Goal: Check status: Check status

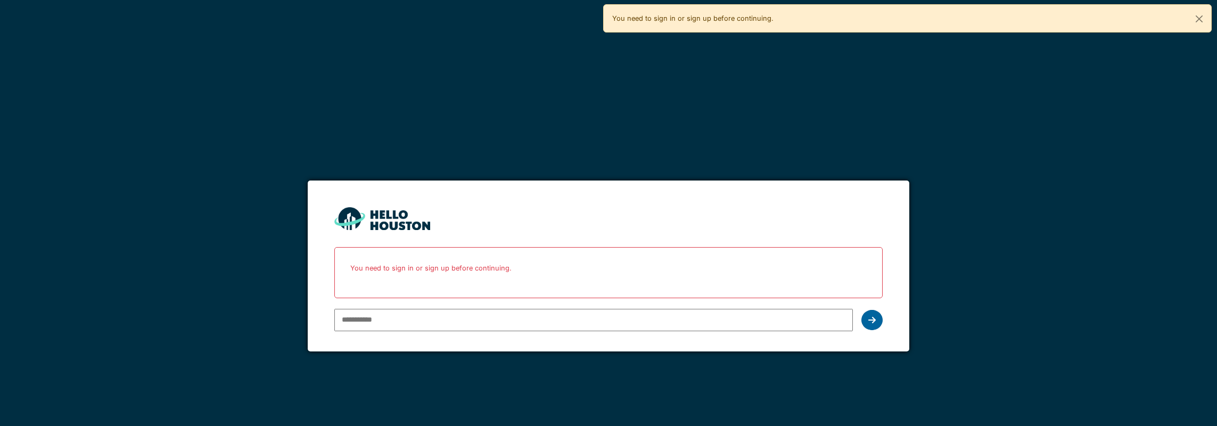
type input "**********"
click at [876, 316] on icon at bounding box center [871, 320] width 7 height 9
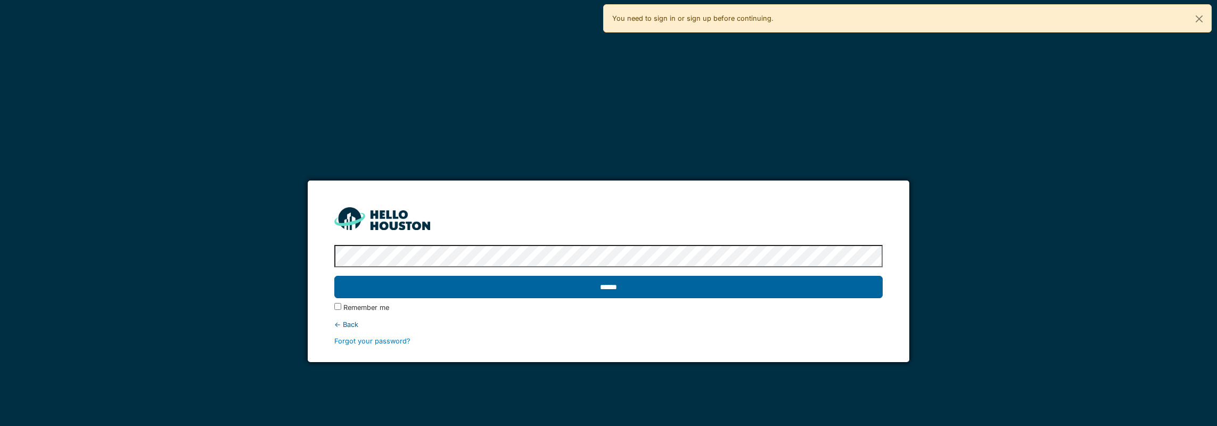
click at [573, 293] on input "******" at bounding box center [608, 287] width 548 height 22
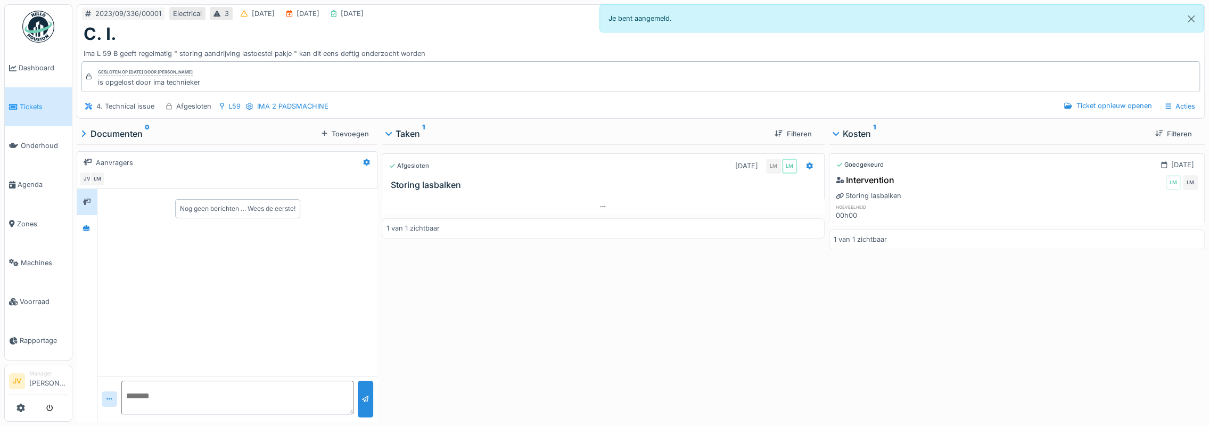
click at [36, 95] on link "Tickets" at bounding box center [38, 106] width 67 height 39
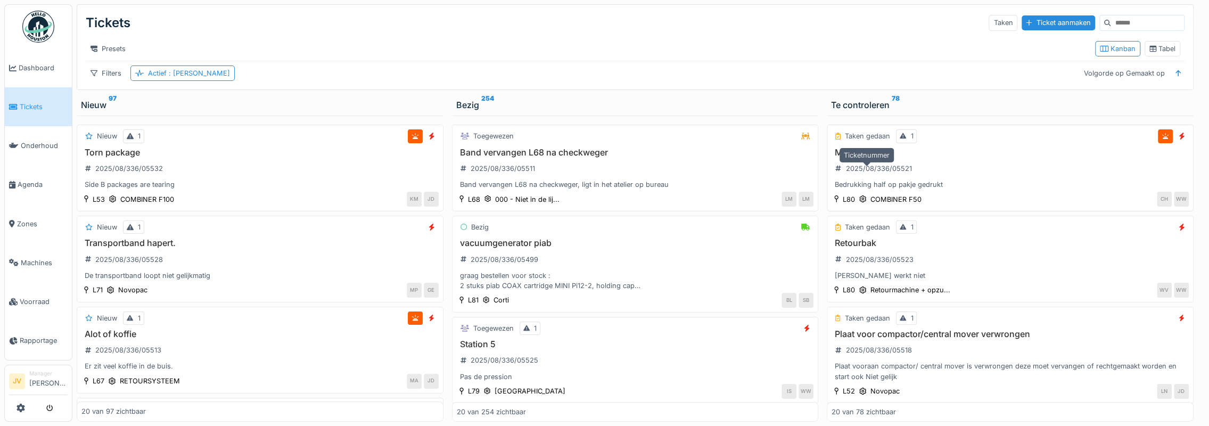
click at [870, 175] on div "2025/08/336/05521" at bounding box center [873, 168] width 84 height 13
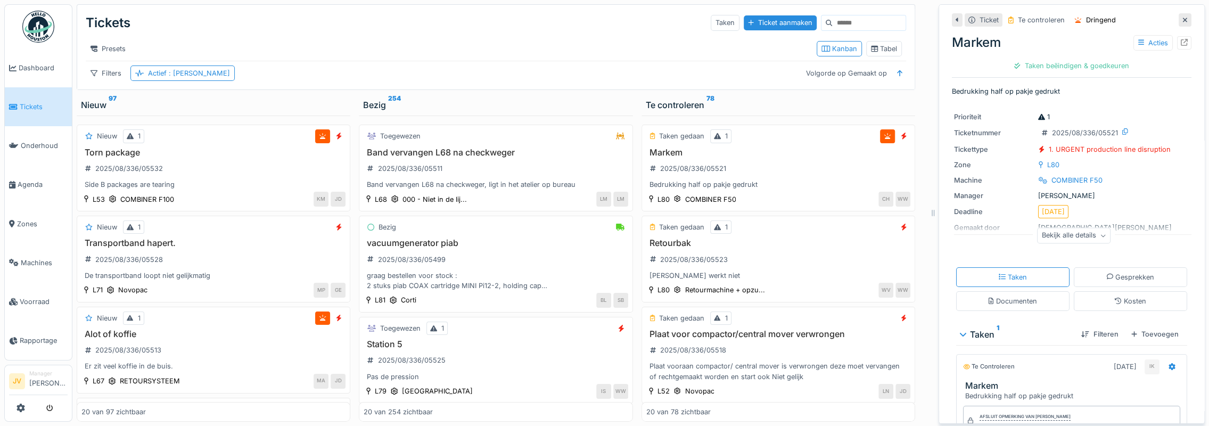
scroll to position [53, 0]
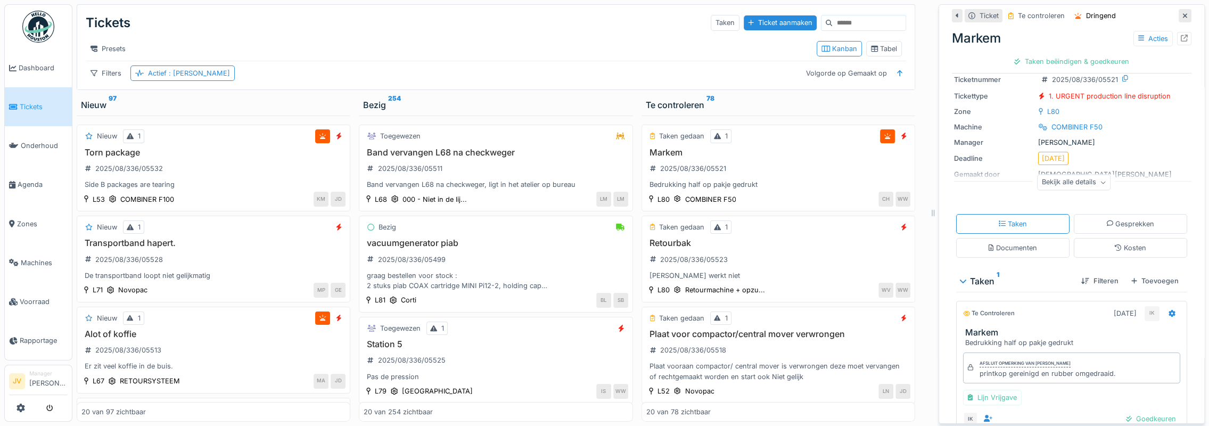
click at [1059, 180] on div "Bekijk alle details" at bounding box center [1073, 182] width 73 height 15
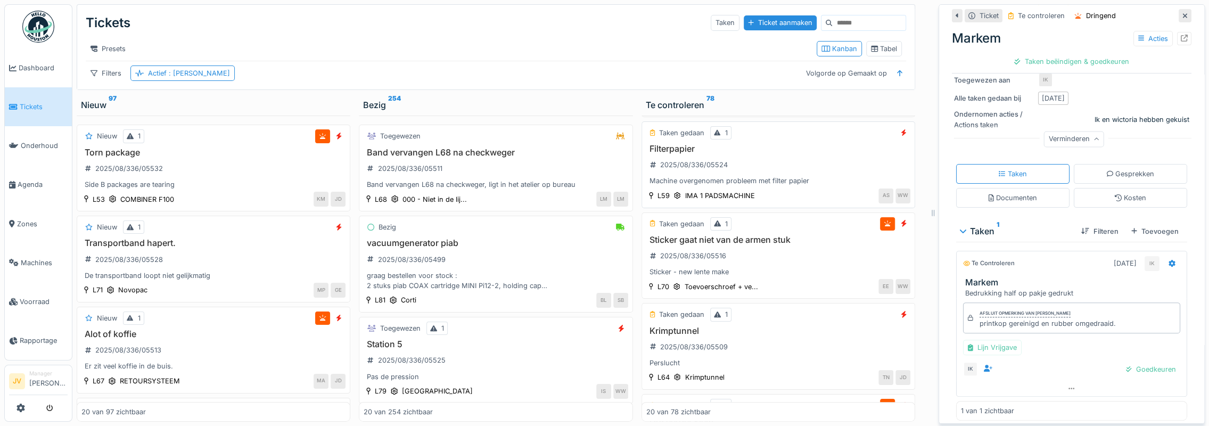
scroll to position [319, 0]
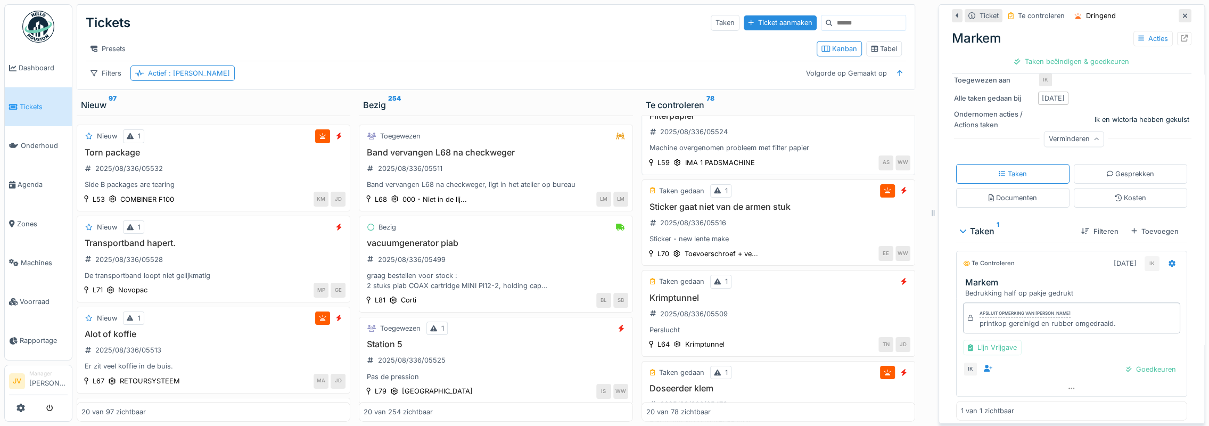
click at [753, 152] on div "Machine overgenomen probleem met filter papier" at bounding box center [778, 148] width 264 height 10
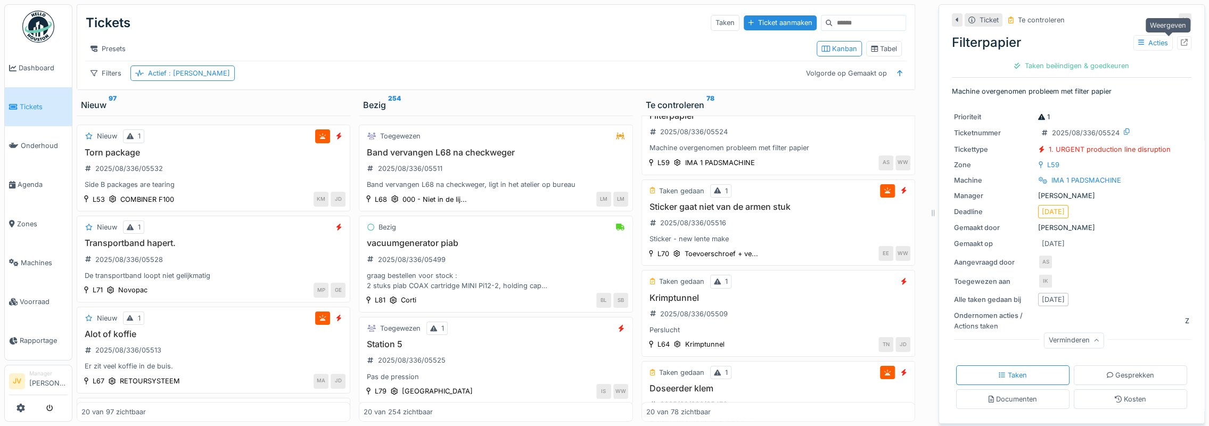
click at [1181, 43] on icon at bounding box center [1184, 42] width 7 height 7
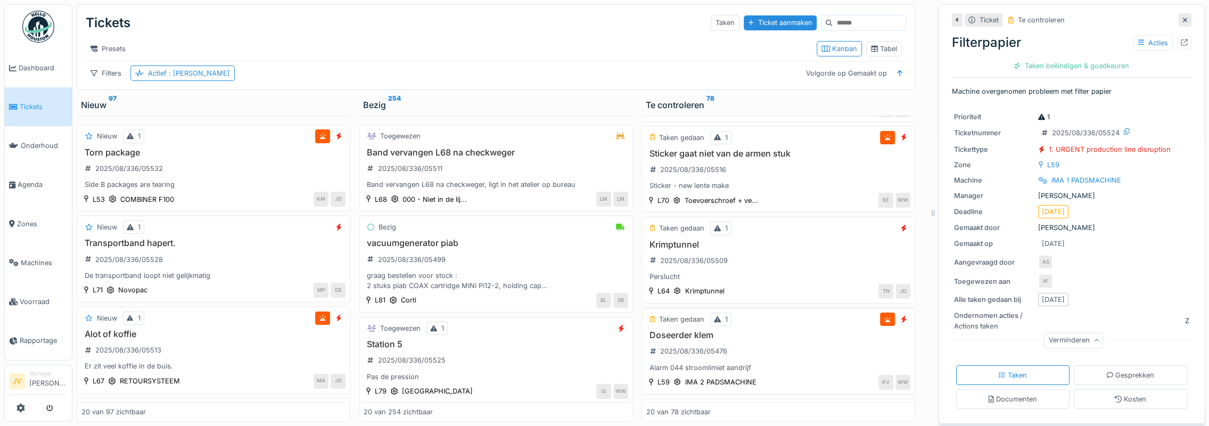
scroll to position [426, 0]
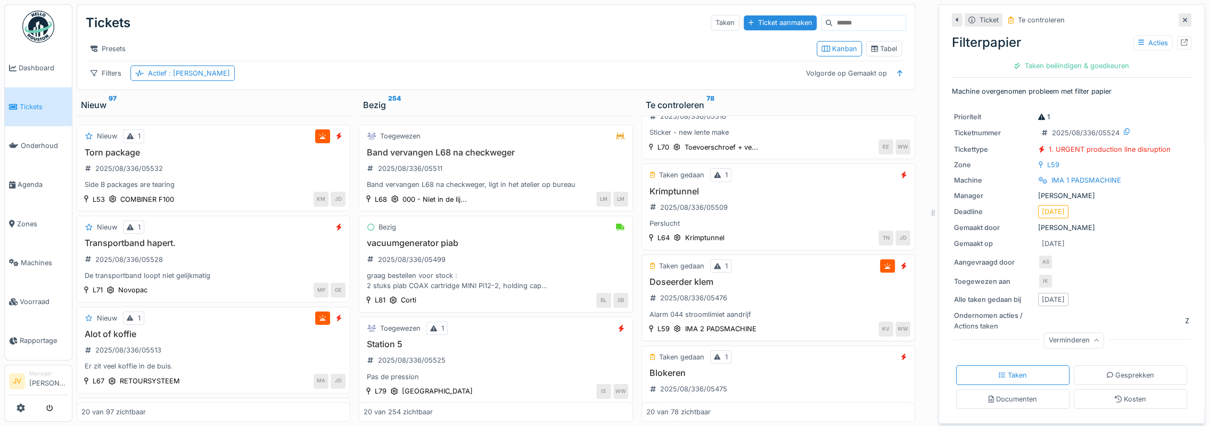
click at [851, 300] on div "Doseerder klem 2025/08/336/05476 Alarm 044 stroomlimiet aandrijf" at bounding box center [778, 298] width 264 height 43
click at [1177, 42] on div at bounding box center [1184, 42] width 14 height 13
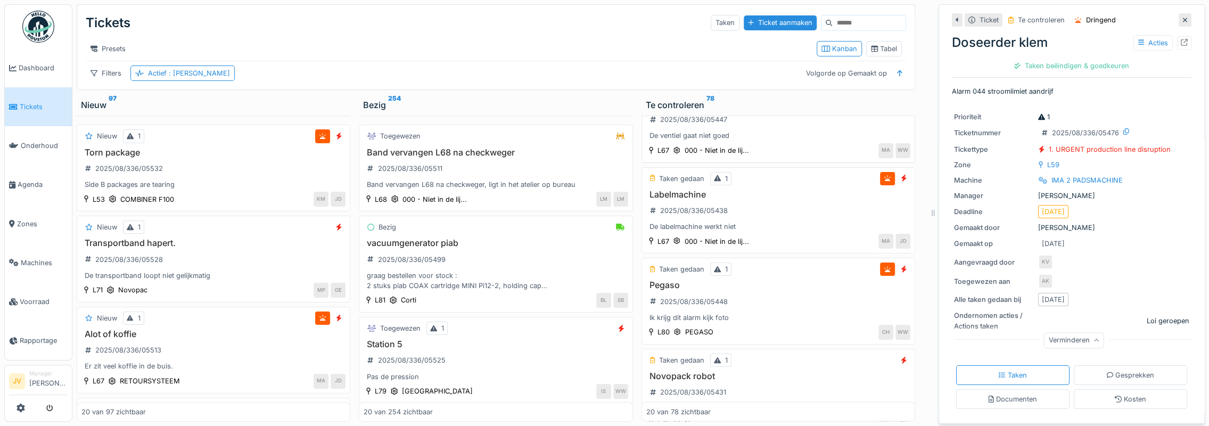
scroll to position [1562, 0]
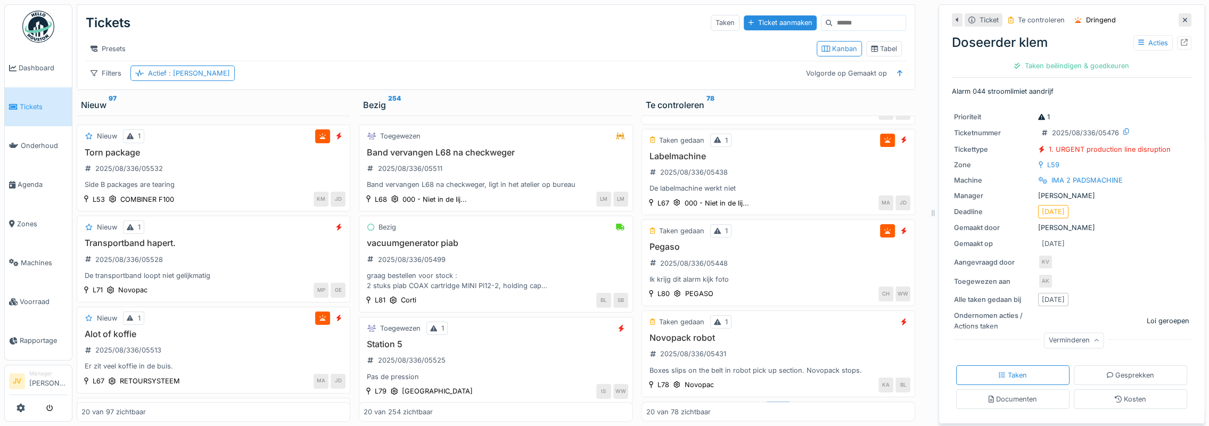
click at [765, 401] on div "Meer" at bounding box center [778, 408] width 26 height 15
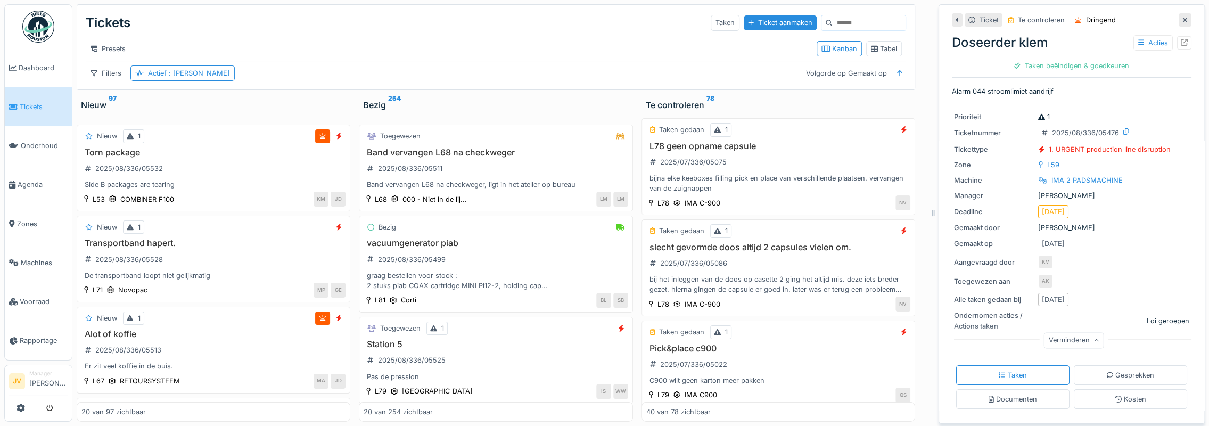
scroll to position [8, 0]
